Goal: Task Accomplishment & Management: Complete application form

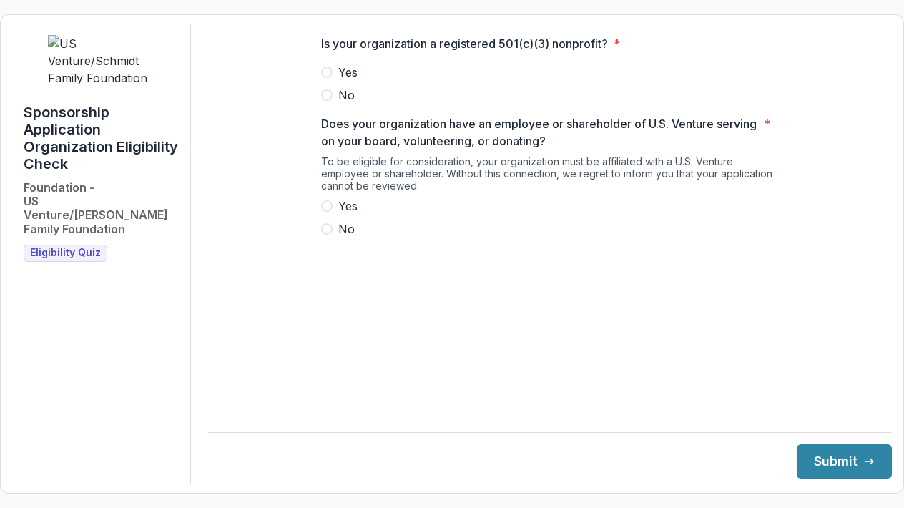
click at [345, 81] on span "Yes" at bounding box center [347, 72] width 19 height 17
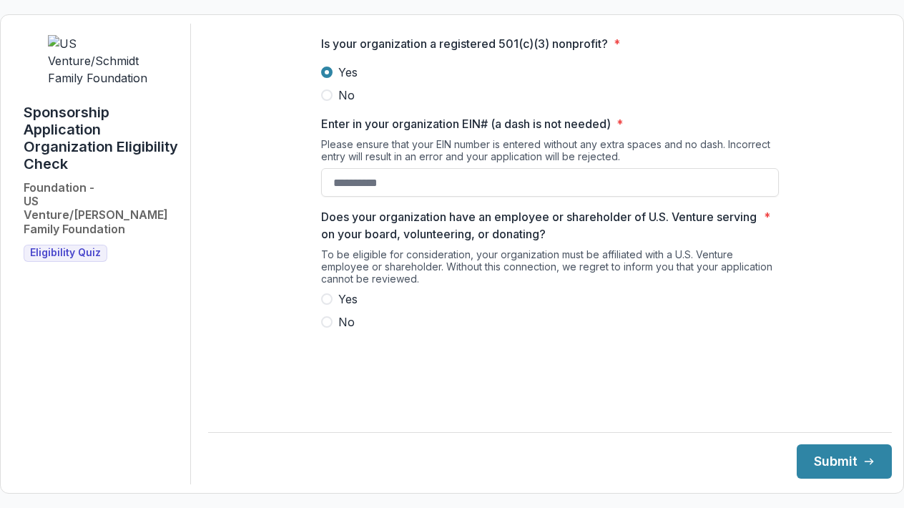
click at [347, 308] on span "Yes" at bounding box center [347, 299] width 19 height 17
click at [435, 192] on input "Enter in your organization EIN# (a dash is not needed) *" at bounding box center [550, 182] width 458 height 29
type input "**********"
click at [834, 465] on button "Submit" at bounding box center [844, 461] width 95 height 34
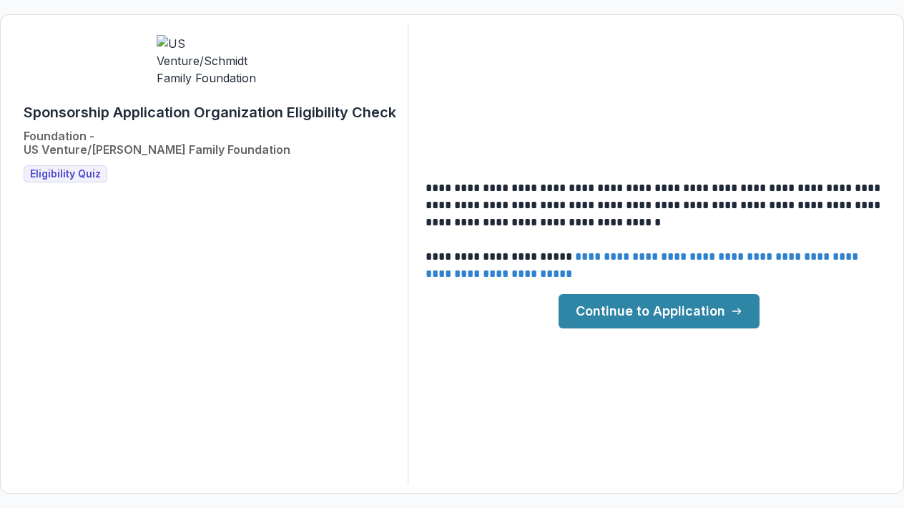
click at [694, 311] on link "Continue to Application" at bounding box center [659, 311] width 201 height 34
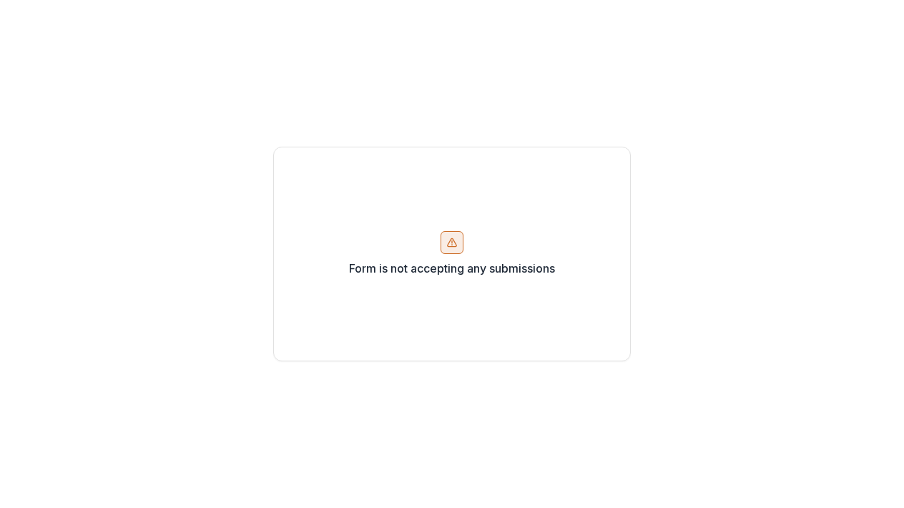
click at [449, 240] on icon at bounding box center [452, 242] width 11 height 11
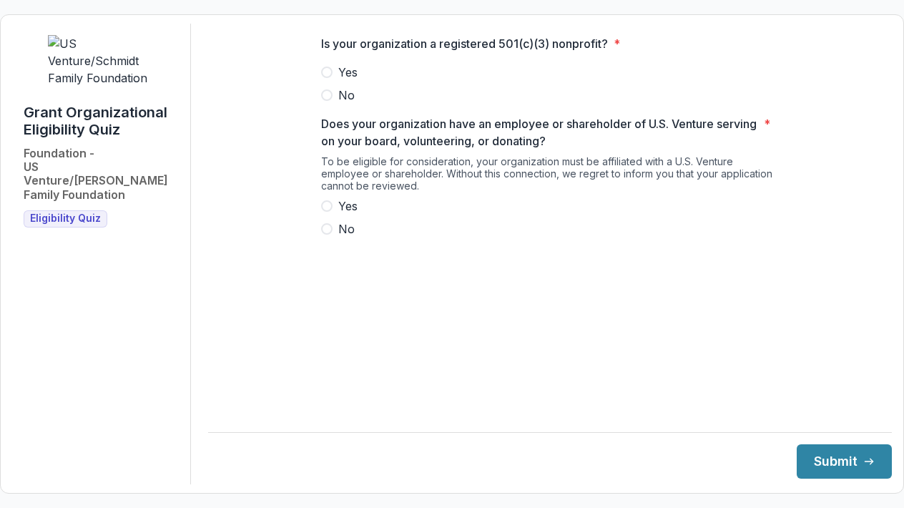
click at [340, 81] on span "Yes" at bounding box center [347, 72] width 19 height 17
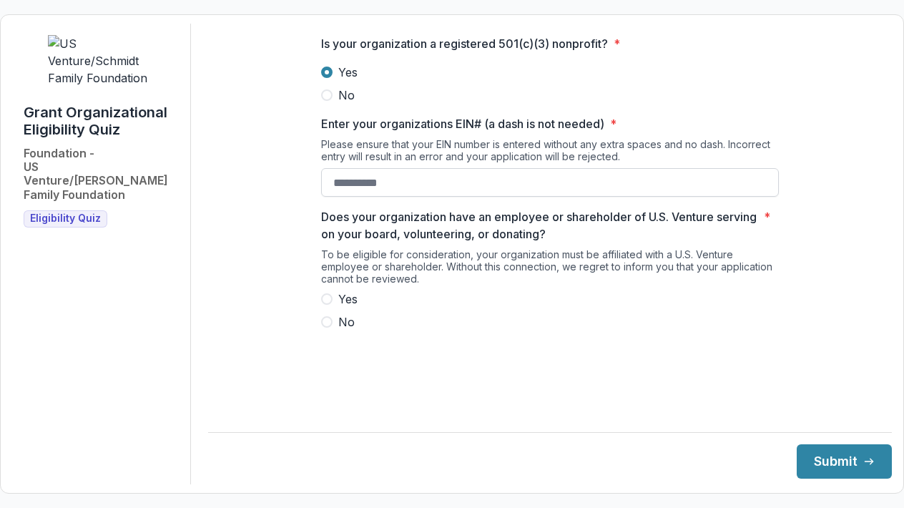
click at [342, 197] on input "Enter your organizations EIN# (a dash is not needed) *" at bounding box center [550, 182] width 458 height 29
click at [346, 308] on span "Yes" at bounding box center [347, 299] width 19 height 17
type input "**********"
click at [836, 464] on button "Submit" at bounding box center [844, 461] width 95 height 34
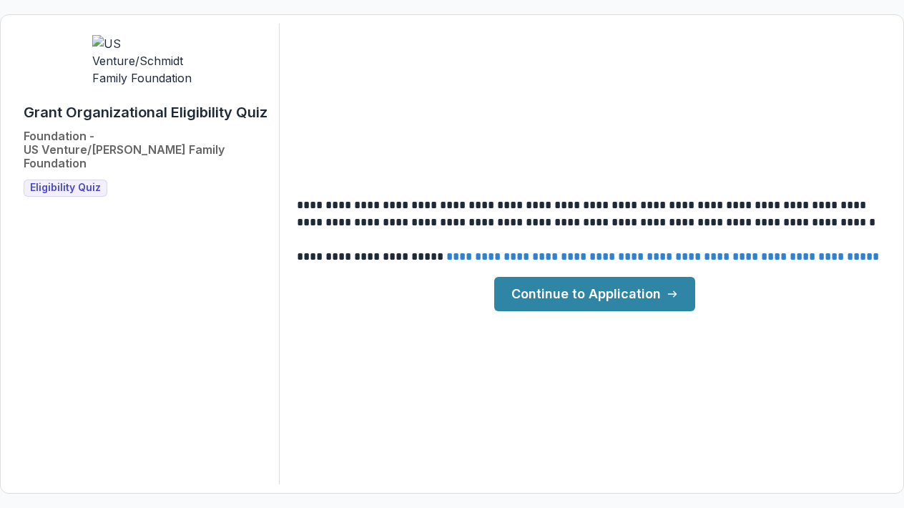
click at [623, 296] on link "Continue to Application" at bounding box center [594, 294] width 201 height 34
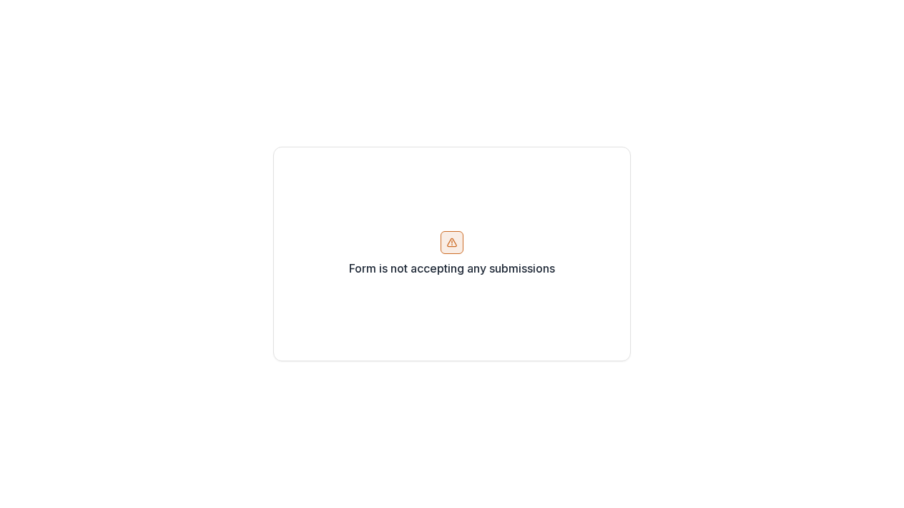
click at [450, 243] on icon at bounding box center [452, 242] width 11 height 11
click at [452, 238] on icon at bounding box center [452, 242] width 11 height 11
